Goal: Task Accomplishment & Management: Understand process/instructions

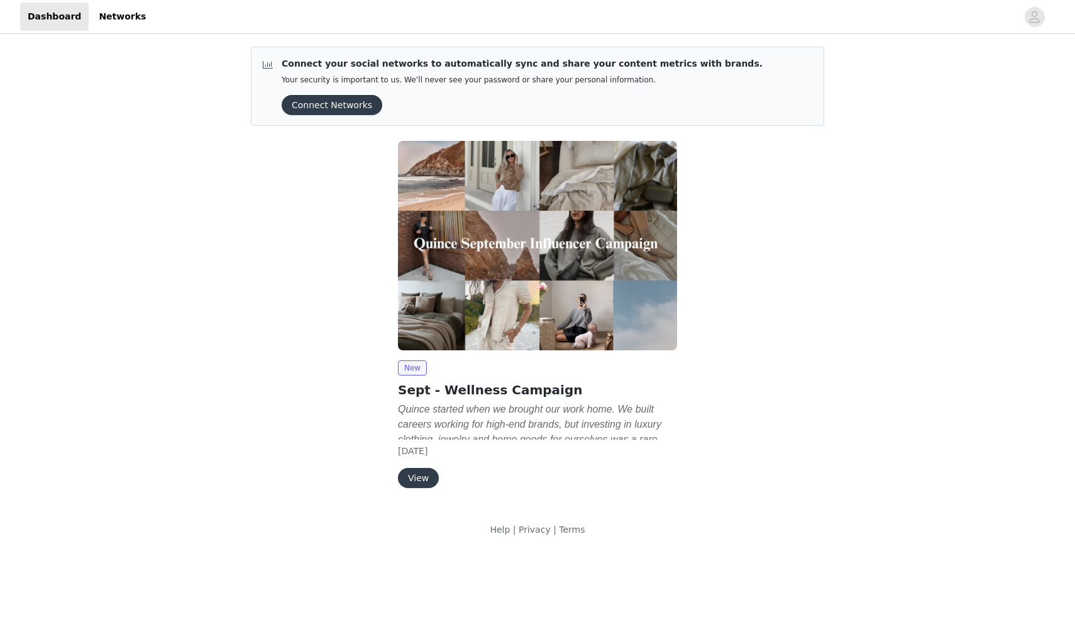
click at [423, 478] on button "View" at bounding box center [418, 478] width 41 height 20
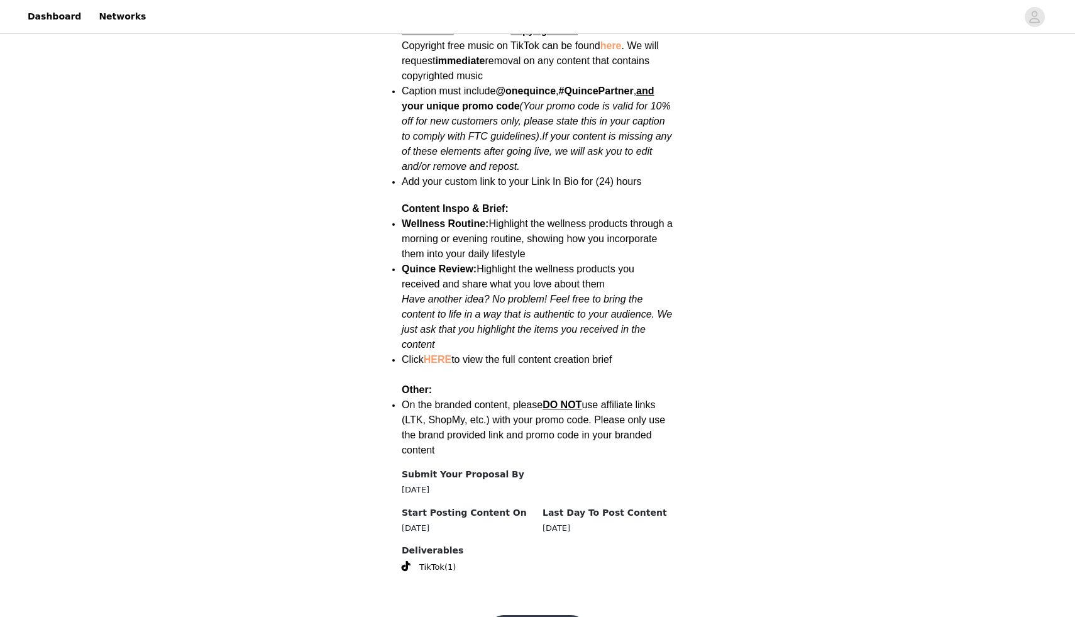
scroll to position [1505, 0]
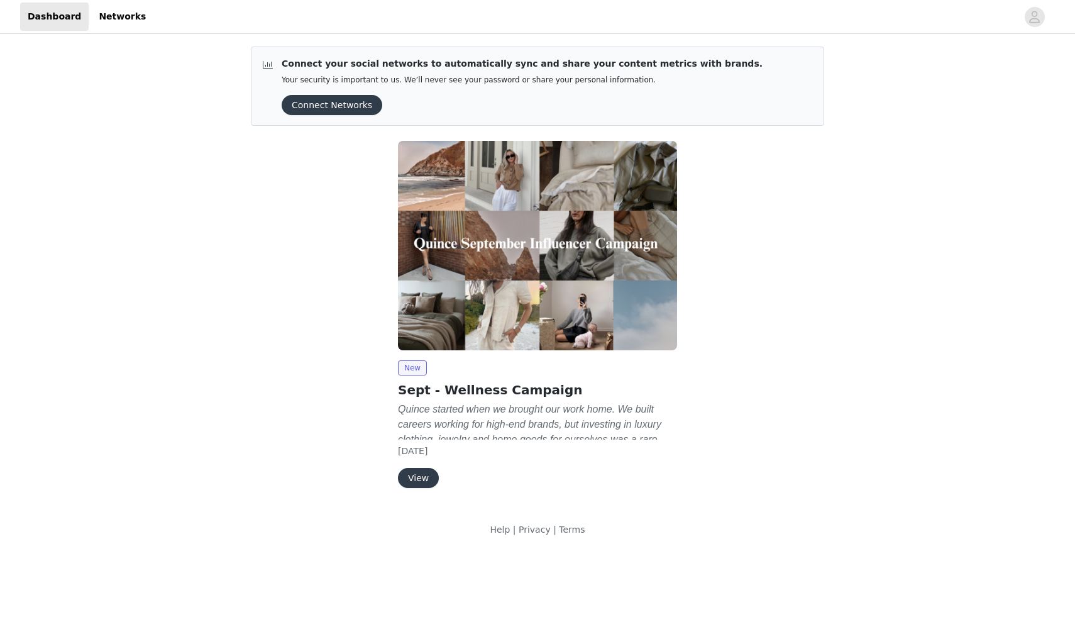
click at [415, 482] on button "View" at bounding box center [418, 478] width 41 height 20
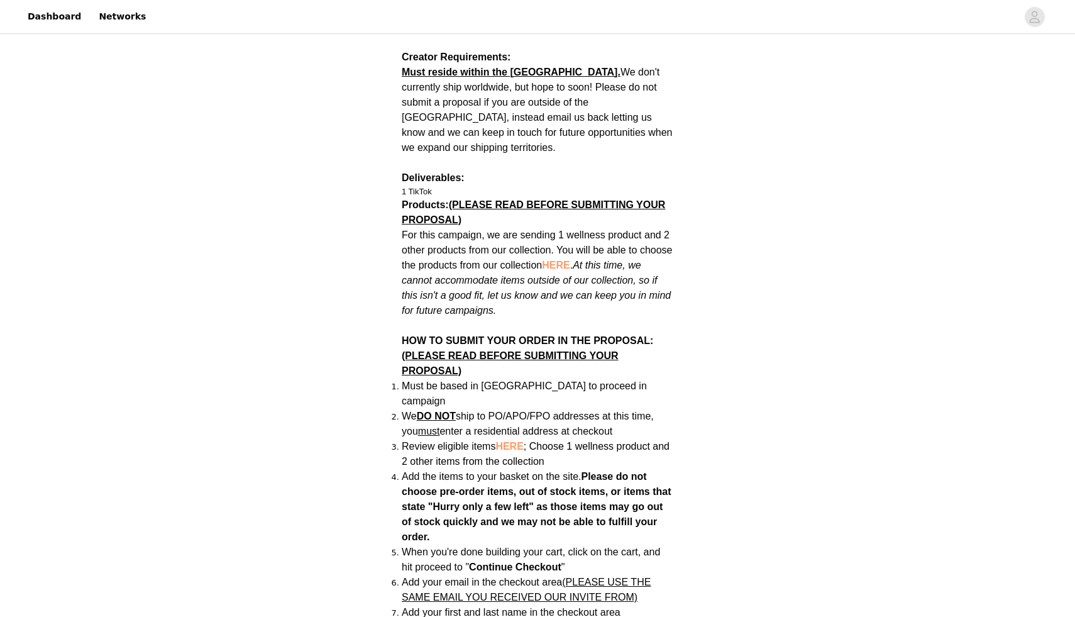
scroll to position [761, 0]
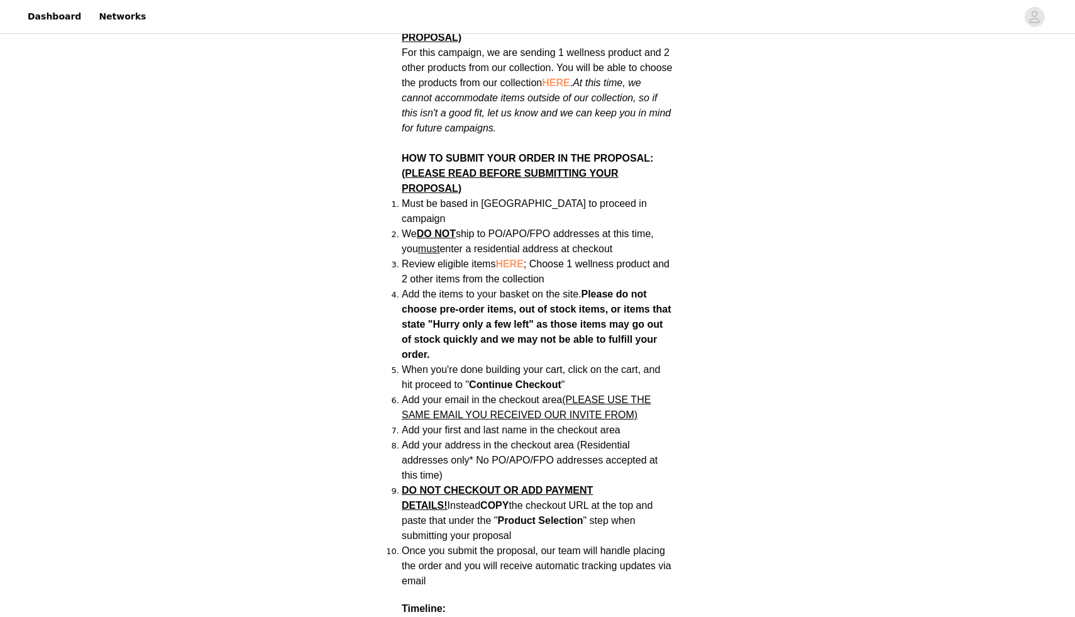
click at [507, 258] on span "HERE" at bounding box center [509, 263] width 28 height 11
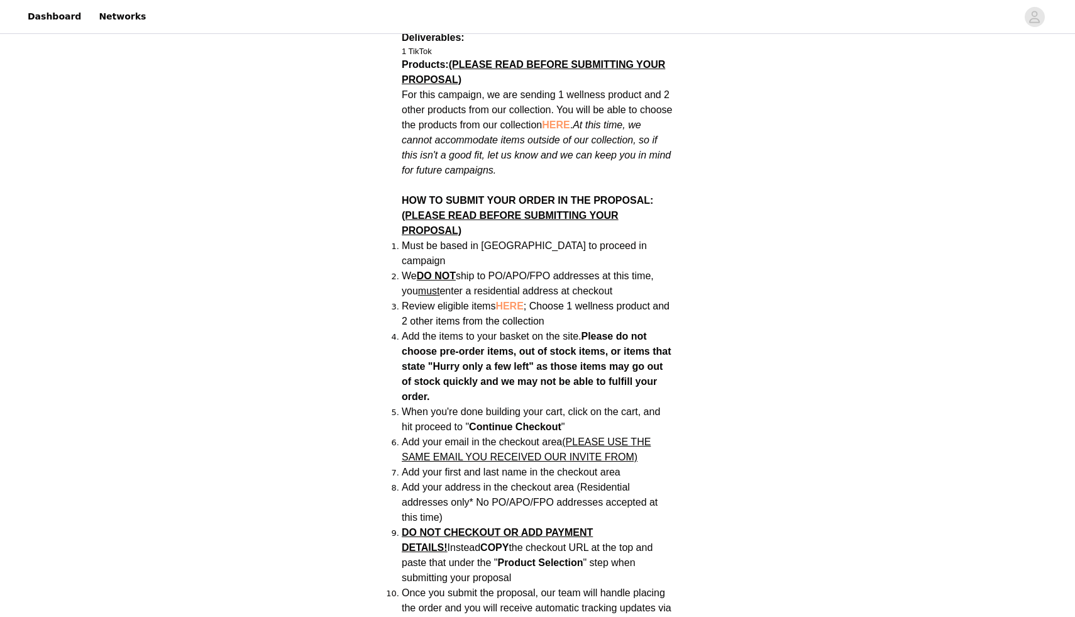
scroll to position [720, 0]
